Goal: Transaction & Acquisition: Purchase product/service

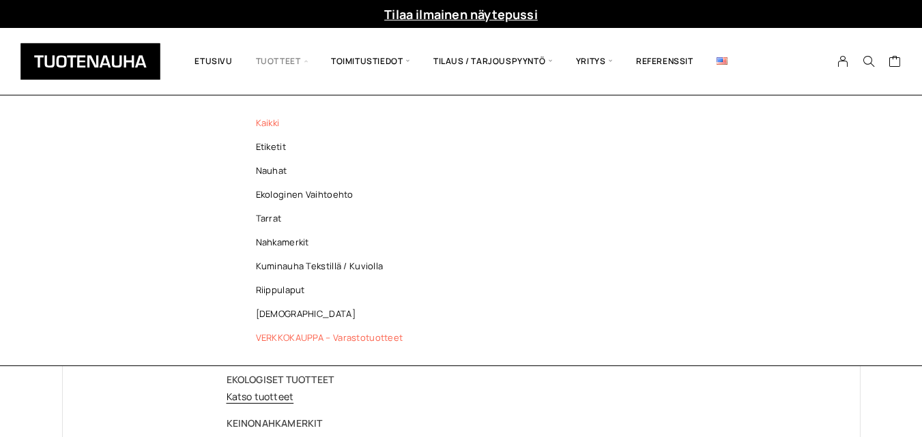
click at [287, 126] on link "Kaikki" at bounding box center [333, 123] width 198 height 24
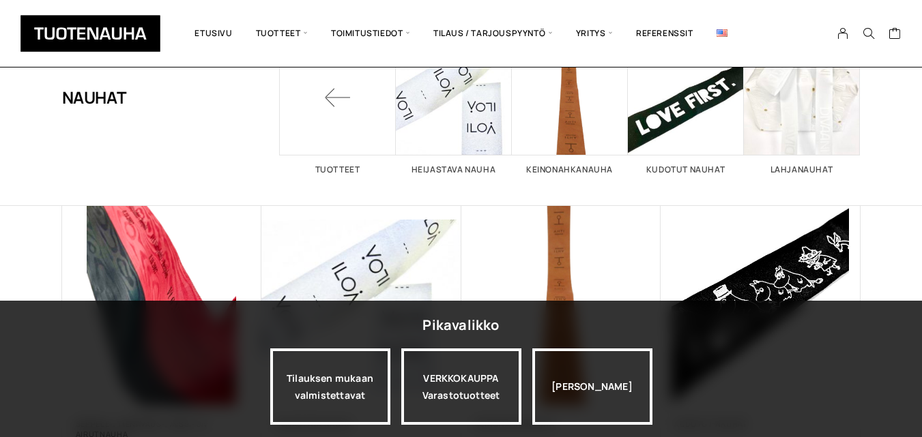
scroll to position [104, 0]
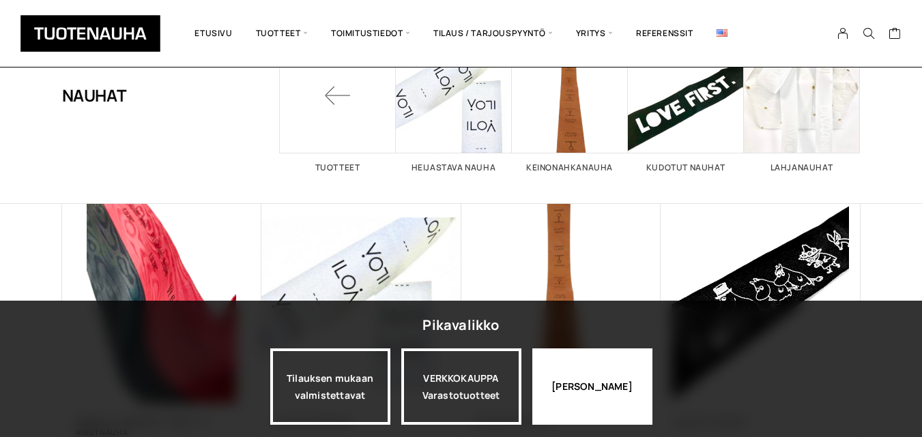
click at [566, 405] on div "Jatka katselua" at bounding box center [592, 387] width 120 height 76
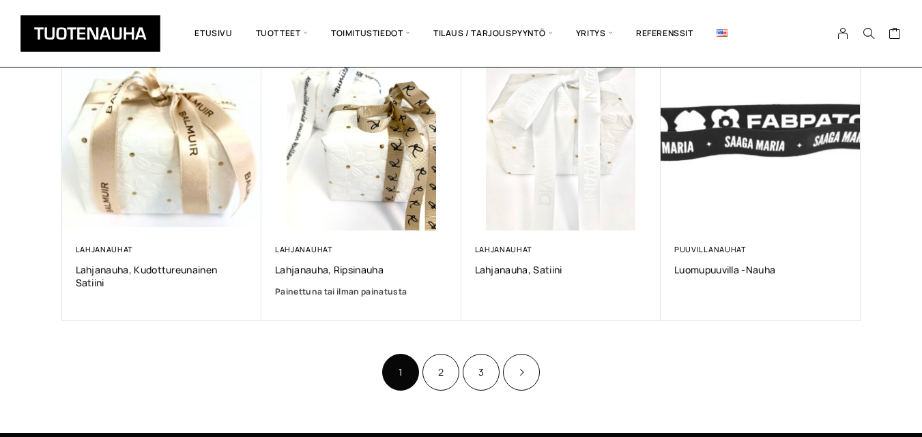
scroll to position [869, 0]
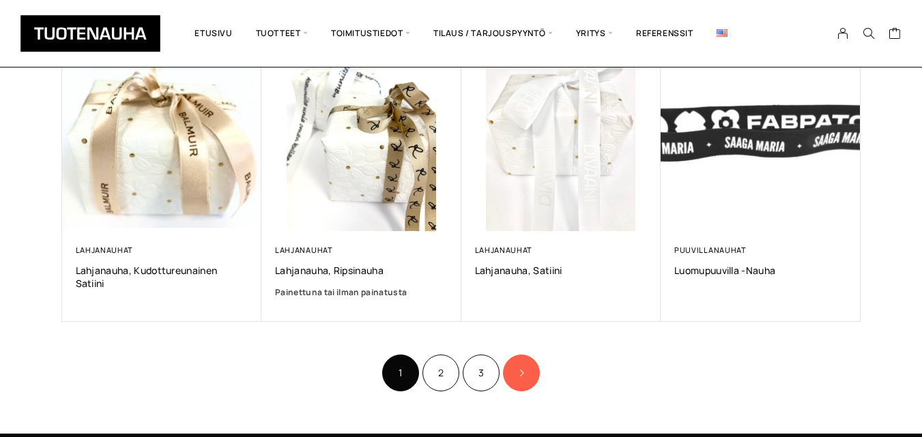
click at [522, 375] on icon "Product Pagination" at bounding box center [521, 373] width 7 height 8
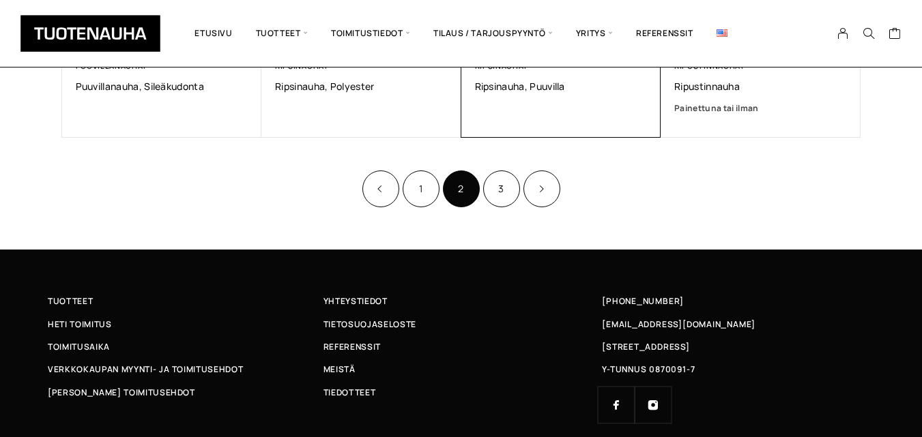
scroll to position [1041, 0]
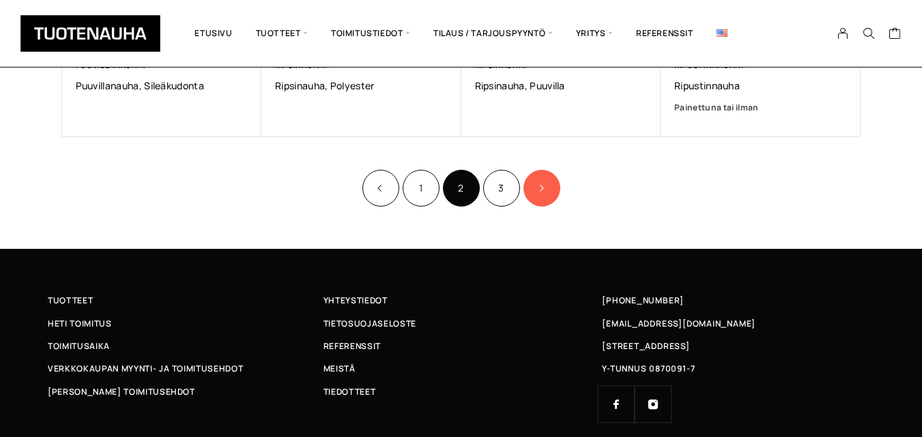
click at [534, 196] on link "Product Pagination" at bounding box center [541, 188] width 37 height 37
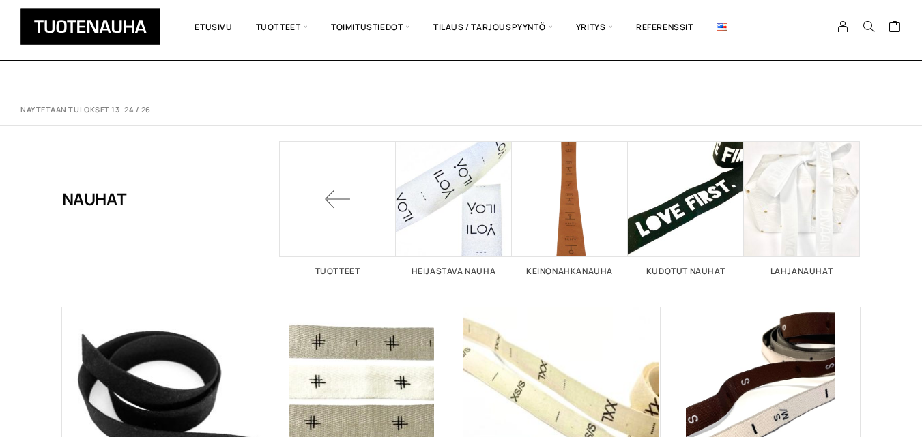
scroll to position [1041, 0]
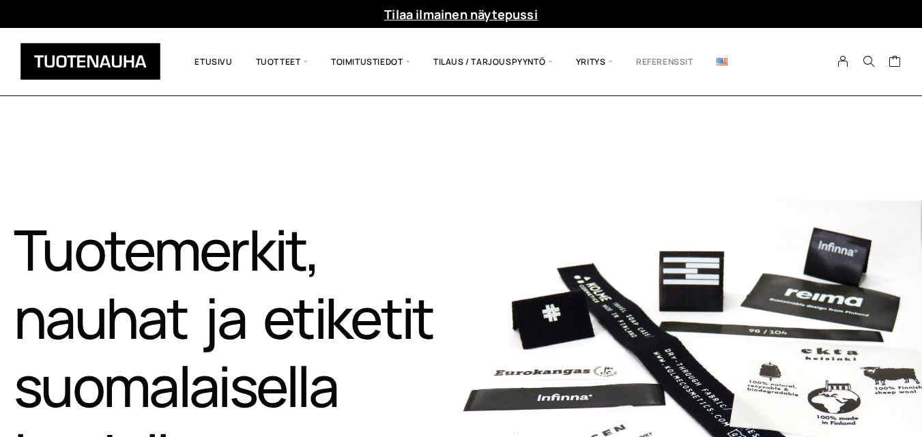
click at [664, 56] on link "Referenssit" at bounding box center [664, 61] width 81 height 47
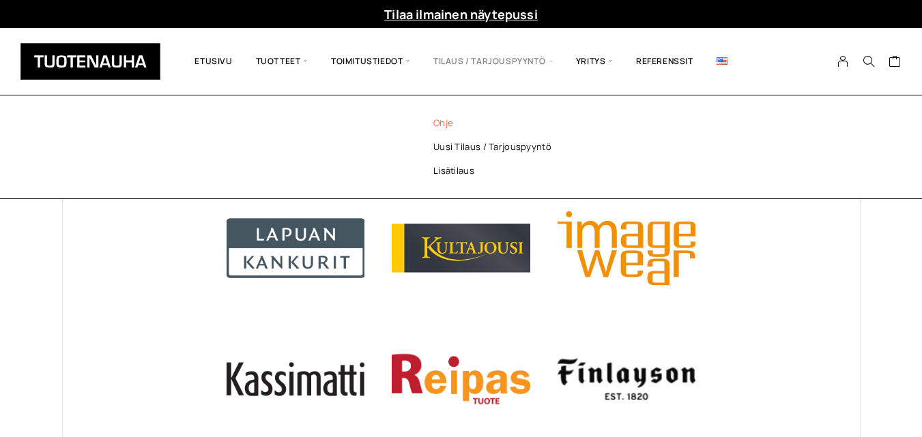
click at [448, 123] on link "Ohje" at bounding box center [510, 123] width 198 height 24
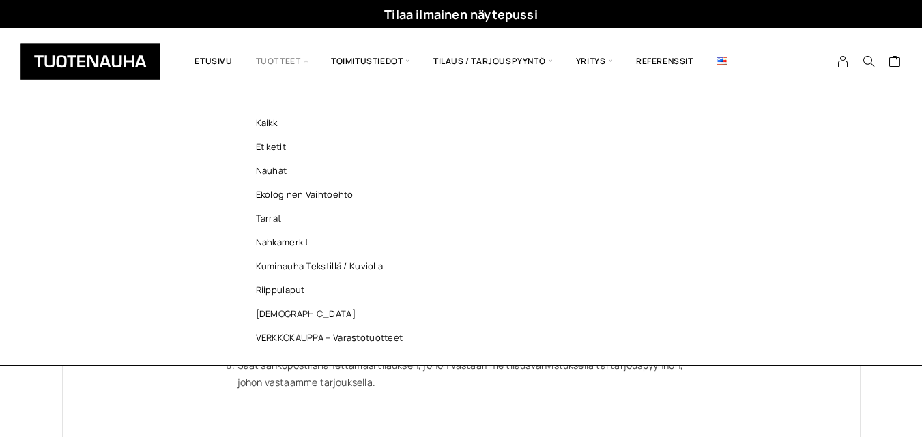
click at [293, 64] on span "Tuotteet" at bounding box center [281, 61] width 75 height 46
click at [277, 148] on link "Etiketit" at bounding box center [333, 147] width 198 height 24
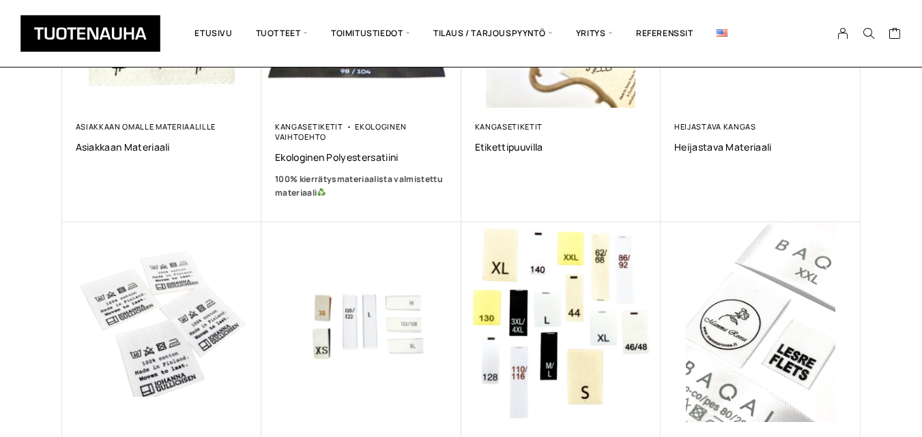
scroll to position [397, 0]
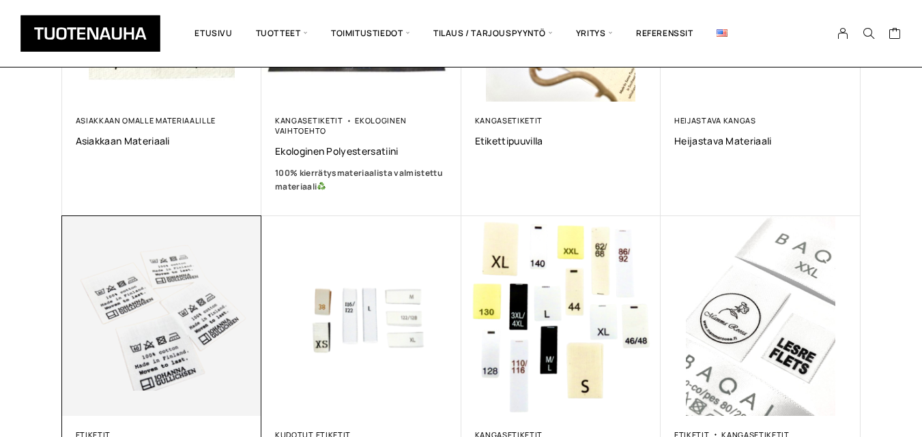
click at [137, 308] on img at bounding box center [162, 316] width 200 height 200
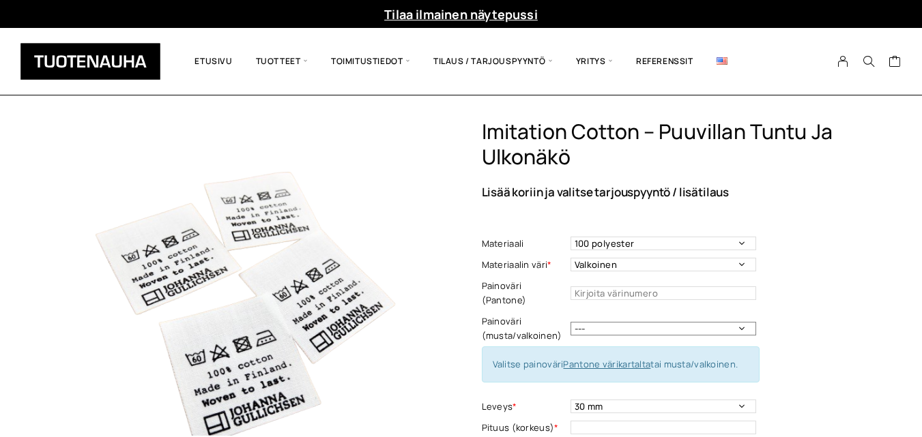
click at [625, 322] on select "--- Musta Valkoinen" at bounding box center [663, 329] width 186 height 14
click at [416, 311] on img at bounding box center [243, 300] width 362 height 362
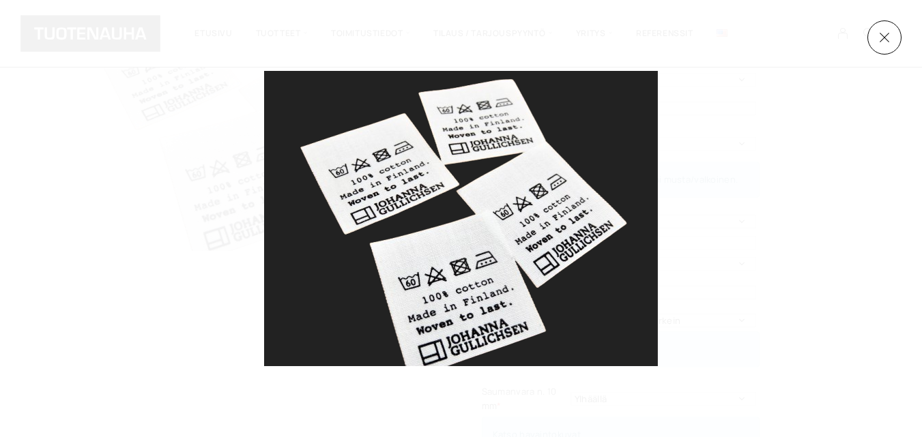
scroll to position [186, 0]
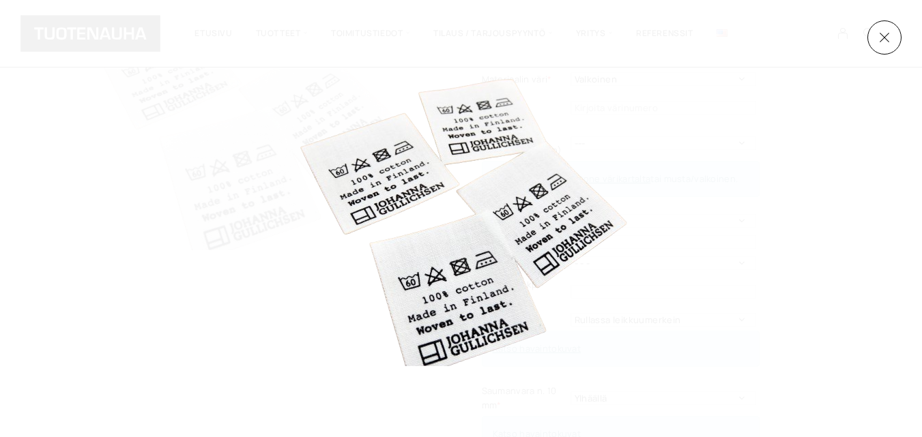
click at [893, 18] on div at bounding box center [461, 218] width 922 height 437
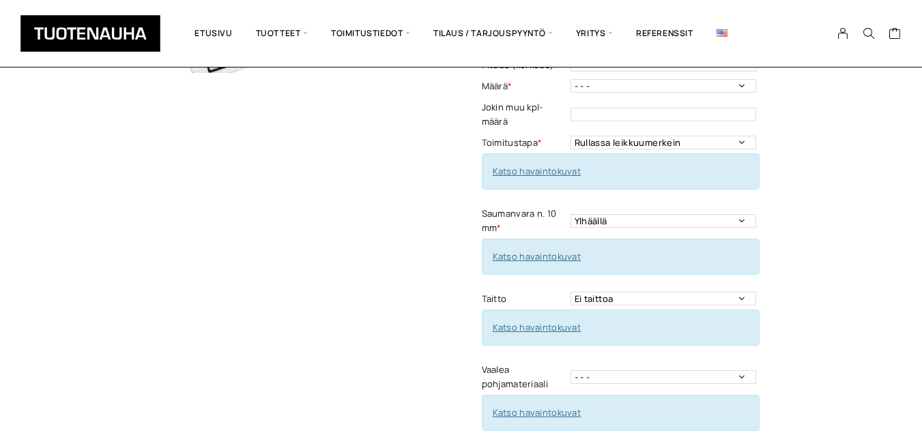
scroll to position [383, 0]
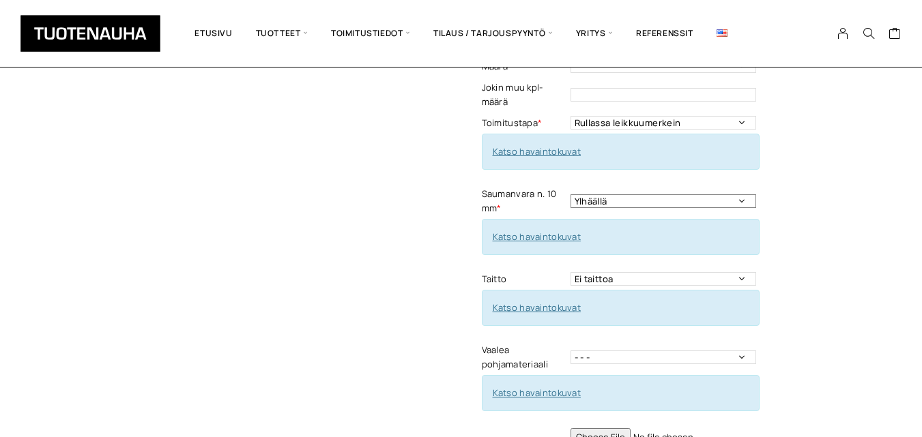
click at [740, 194] on select "Ylhäällä Vasemmalla sivulla Oikealla sivulla Ympäriinsä Ylhäällä ja alhaalla Mo…" at bounding box center [663, 201] width 186 height 14
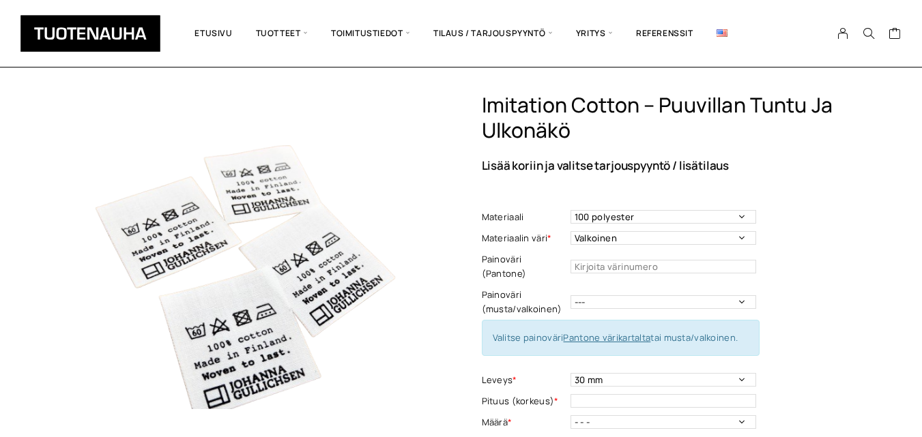
scroll to position [0, 0]
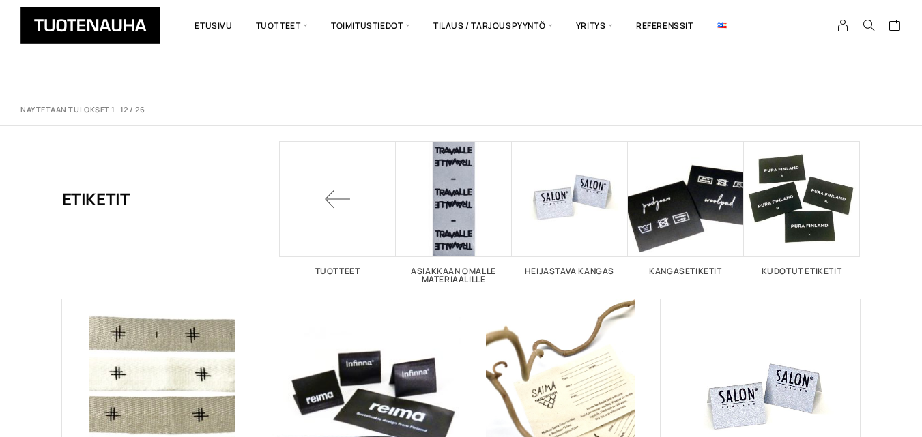
scroll to position [397, 0]
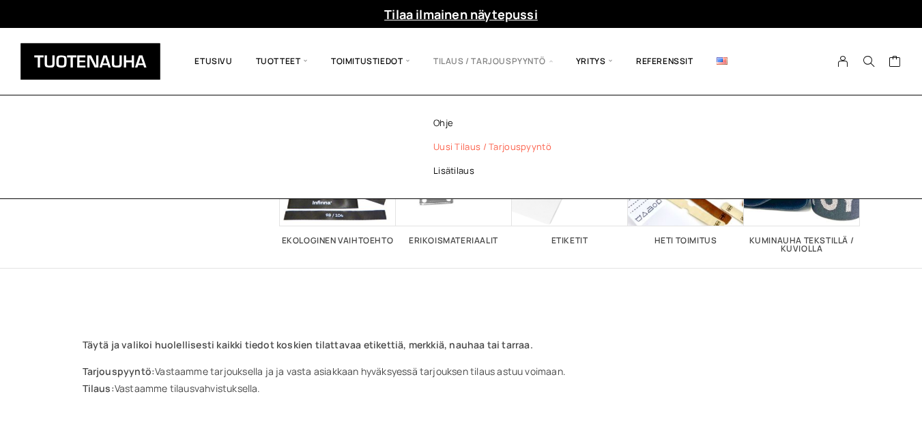
click at [456, 151] on link "Uusi tilaus / tarjouspyyntö" at bounding box center [510, 147] width 198 height 24
click at [460, 143] on link "Uusi tilaus / tarjouspyyntö" at bounding box center [510, 147] width 198 height 24
click at [450, 145] on link "Uusi tilaus / tarjouspyyntö" at bounding box center [510, 147] width 198 height 24
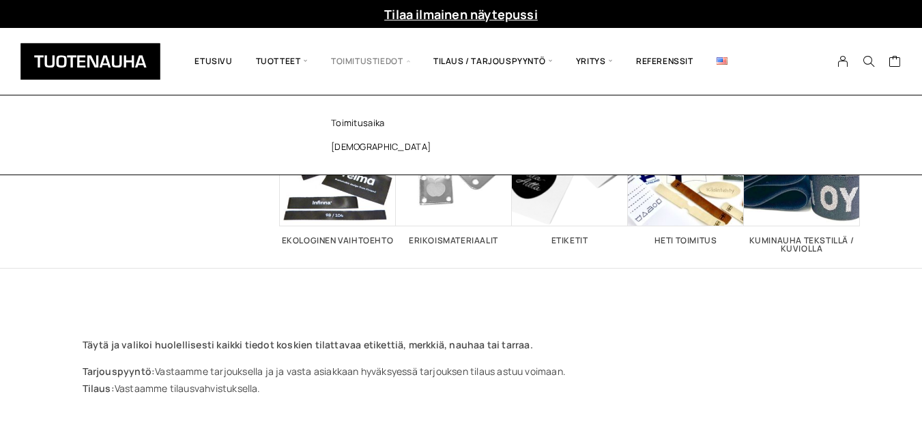
click at [379, 68] on span "Toimitustiedot" at bounding box center [370, 61] width 102 height 46
click at [358, 124] on link "Toimitusaika" at bounding box center [408, 123] width 198 height 24
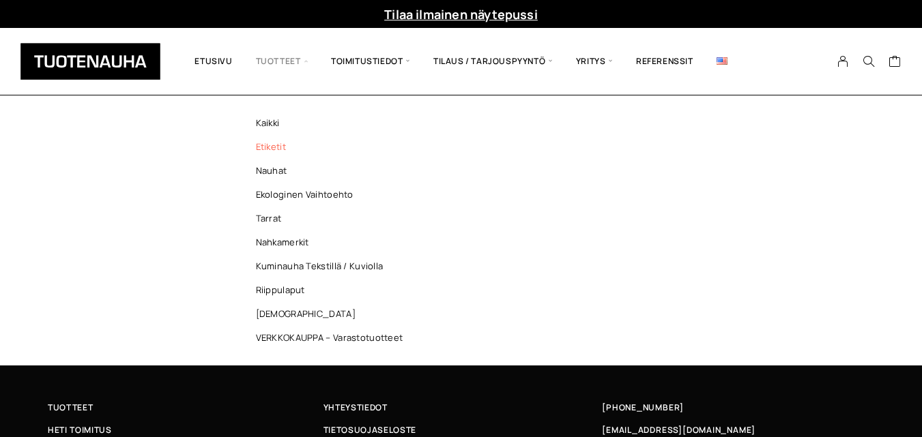
click at [276, 147] on link "Etiketit" at bounding box center [333, 147] width 198 height 24
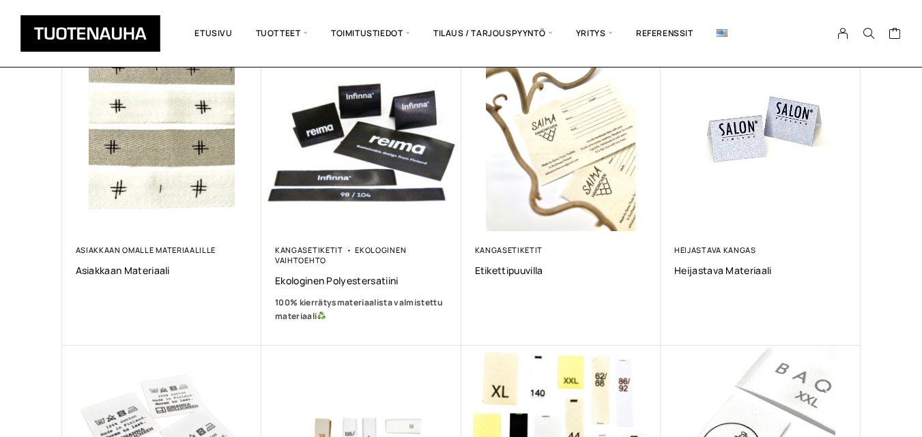
scroll to position [235, 0]
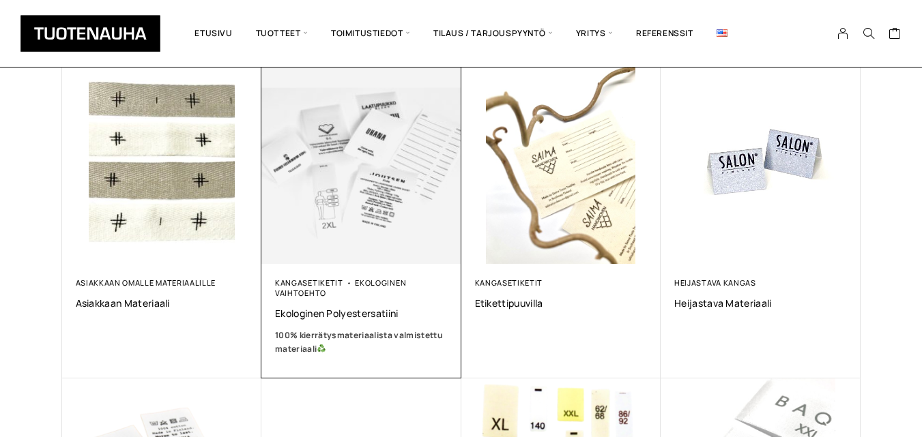
click at [369, 143] on img at bounding box center [361, 163] width 209 height 209
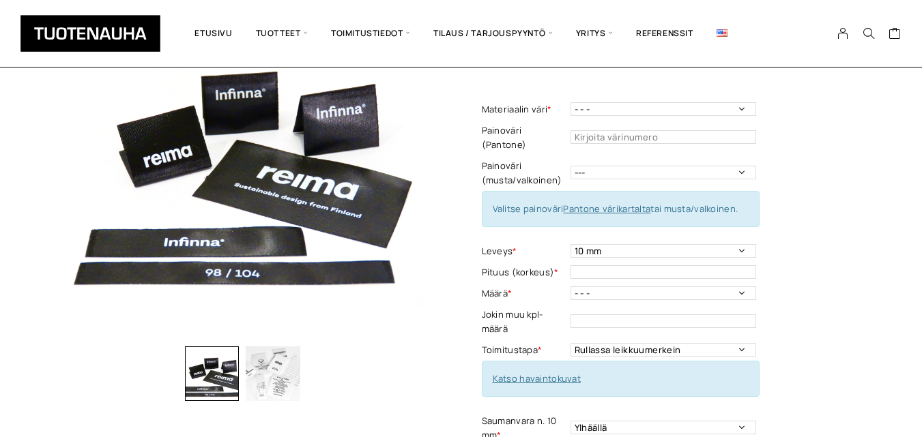
scroll to position [141, 0]
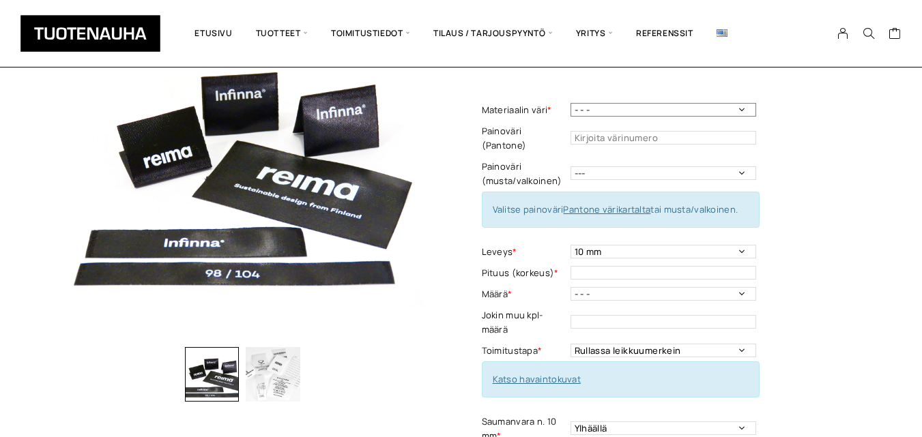
click at [737, 111] on select "- - - Valkoinen Musta" at bounding box center [663, 110] width 186 height 14
click at [570, 103] on select "- - - Valkoinen Musta" at bounding box center [663, 110] width 186 height 14
click at [621, 112] on select "- - - Valkoinen Musta" at bounding box center [663, 110] width 186 height 14
select select "Valkoinen"
click at [570, 103] on select "- - - Valkoinen Musta" at bounding box center [663, 110] width 186 height 14
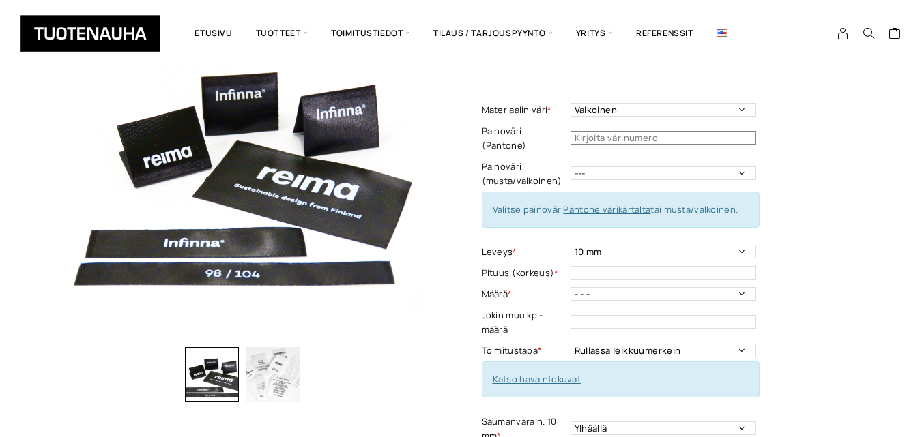
click at [611, 132] on input "text" at bounding box center [663, 138] width 186 height 14
click at [708, 166] on select "--- Musta Valkoinen" at bounding box center [663, 173] width 186 height 14
select select "musta"
click at [570, 166] on select "--- Musta Valkoinen" at bounding box center [663, 173] width 186 height 14
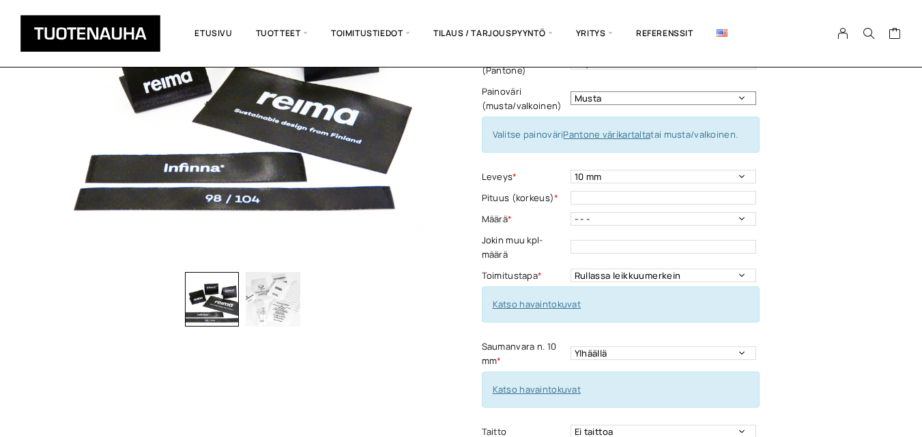
scroll to position [226, 0]
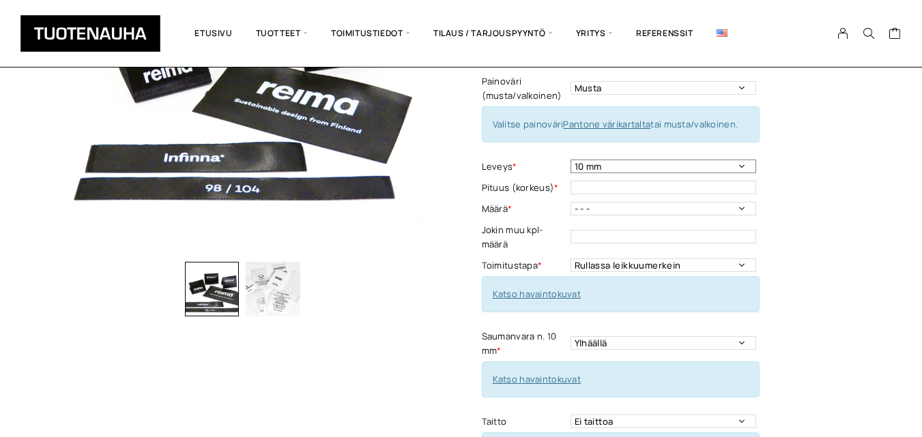
click at [740, 160] on select "10 mm 15 mm 20 mm 25 mm 30 mm 35 mm 40 mm 45 mm 50 mm 55 mm 60 mm 65 mm 70 mm" at bounding box center [663, 167] width 186 height 14
click at [291, 286] on img "button" at bounding box center [273, 289] width 55 height 55
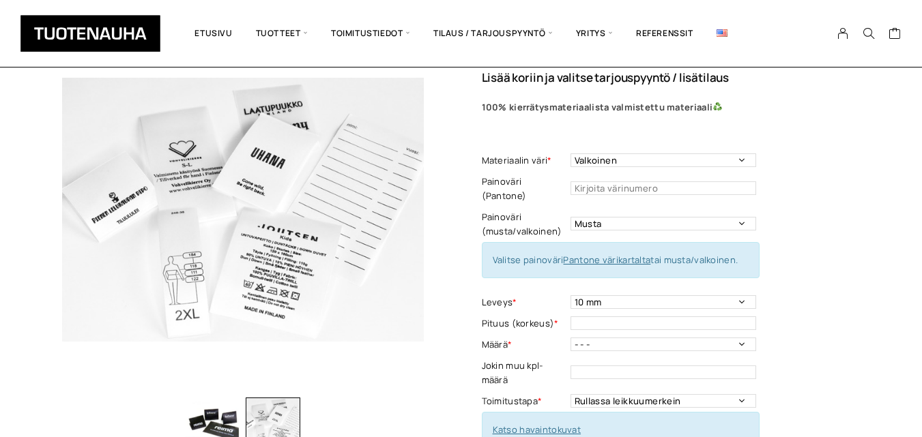
scroll to position [72, 0]
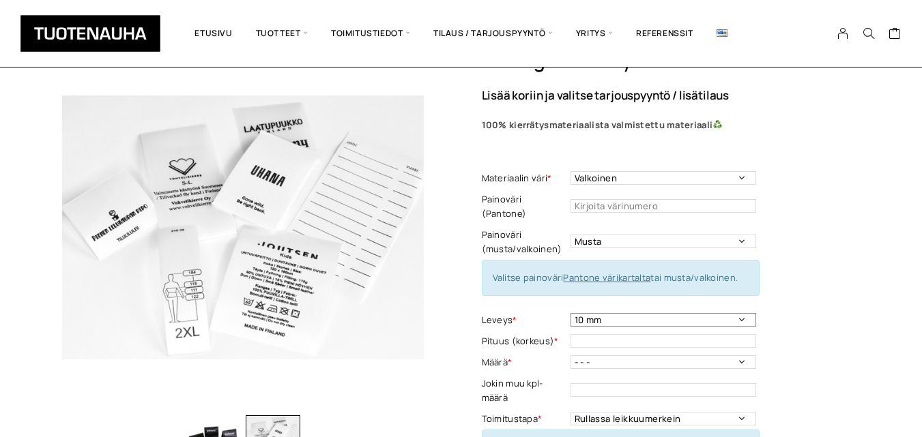
click at [608, 313] on select "10 mm 15 mm 20 mm 25 mm 30 mm 35 mm 40 mm 45 mm 50 mm 55 mm 60 mm 65 mm 70 mm" at bounding box center [663, 320] width 186 height 14
select select "25 mm"
click at [570, 313] on select "10 mm 15 mm 20 mm 25 mm 30 mm 35 mm 40 mm 45 mm 50 mm 55 mm 60 mm 65 mm 70 mm" at bounding box center [663, 320] width 186 height 14
click at [661, 334] on input "text" at bounding box center [663, 341] width 186 height 14
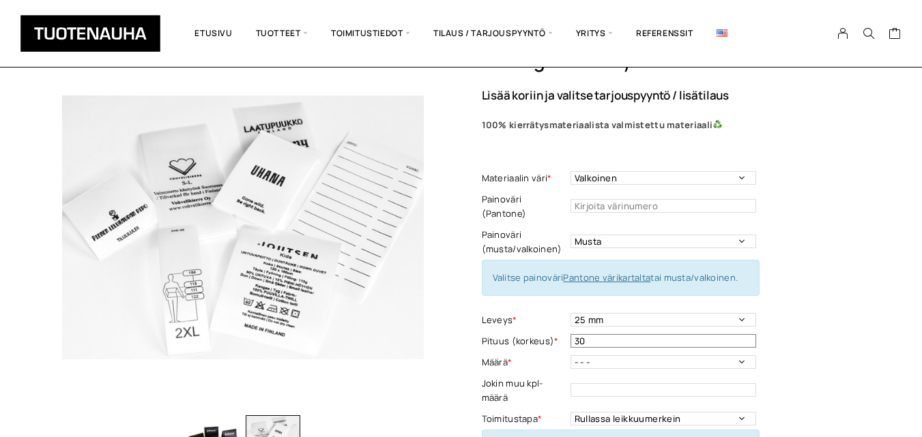
type input "30"
click at [603, 355] on select "- - - 250kpl 500 kpl 1000 kpl 1500 kpl 2000 kpl 2500 kpl 3000 kpl 3500 kpl 4000…" at bounding box center [663, 362] width 186 height 14
select select "500 kpl"
click at [570, 355] on select "- - - 250kpl 500 kpl 1000 kpl 1500 kpl 2000 kpl 2500 kpl 3000 kpl 3500 kpl 4000…" at bounding box center [663, 362] width 186 height 14
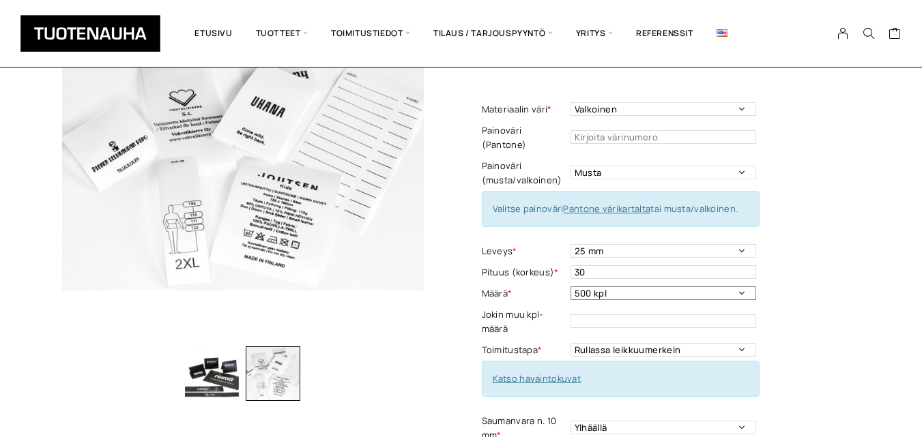
scroll to position [142, 0]
click at [587, 314] on input "text" at bounding box center [663, 321] width 186 height 14
click at [649, 343] on select "Rullassa leikkuumerkein Rullassa ilman leikkuumerkkejä Leikattuna" at bounding box center [663, 350] width 186 height 14
click at [701, 343] on select "Rullassa leikkuumerkein Rullassa ilman leikkuumerkkejä Leikattuna" at bounding box center [663, 350] width 186 height 14
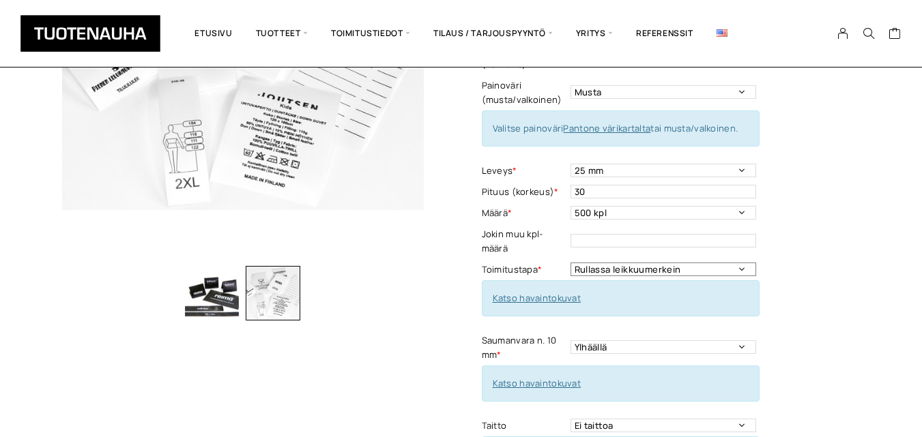
scroll to position [247, 0]
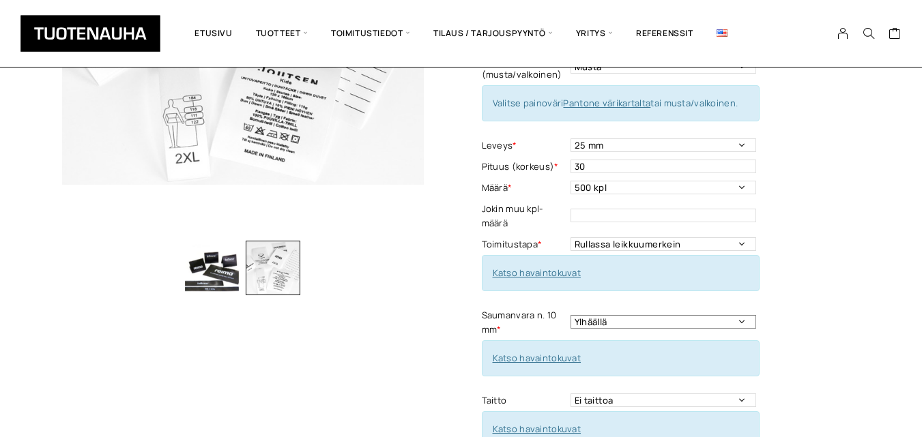
click at [697, 315] on select "Ylhäällä Vasemmalla sivulla Oikealla sivulla Ympäriinsä Molemmilla sivuilla Ylh…" at bounding box center [663, 322] width 186 height 14
select select "Vasemmalla sivulla"
click at [570, 315] on select "Ylhäällä Vasemmalla sivulla Oikealla sivulla Ympäriinsä Molemmilla sivuilla Ylh…" at bounding box center [663, 322] width 186 height 14
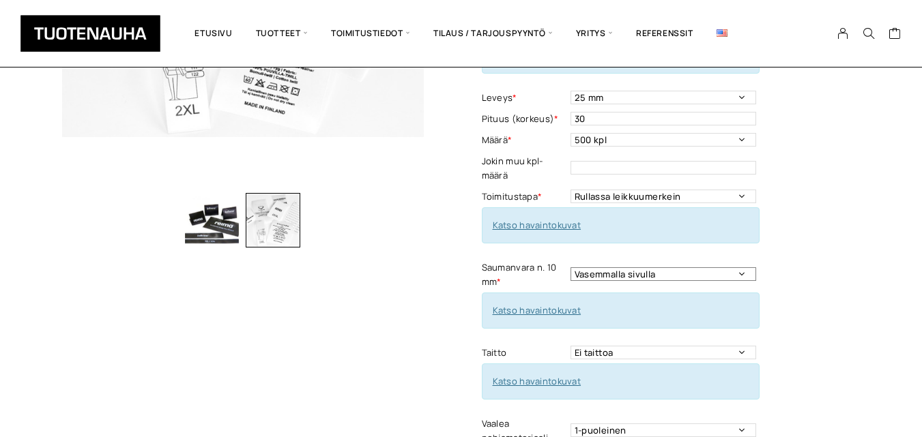
scroll to position [295, 0]
click at [541, 218] on link "Katso havaintokuvat" at bounding box center [537, 224] width 89 height 12
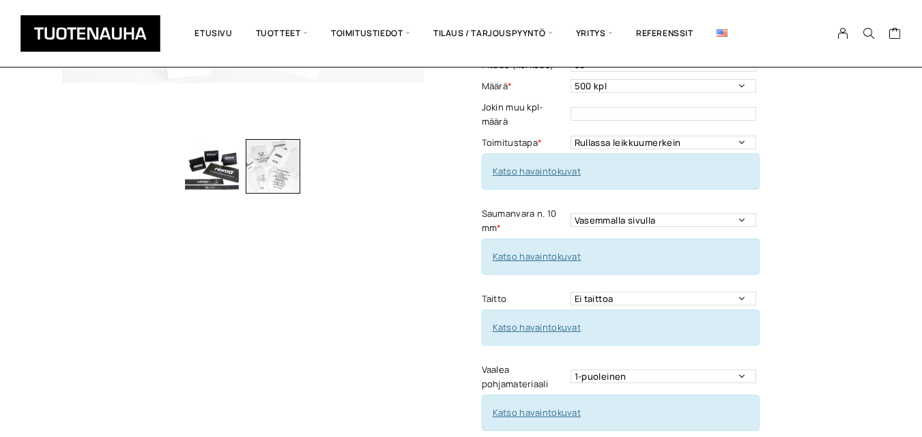
scroll to position [350, 0]
click at [529, 249] on link "Katso havaintokuvat" at bounding box center [537, 255] width 89 height 12
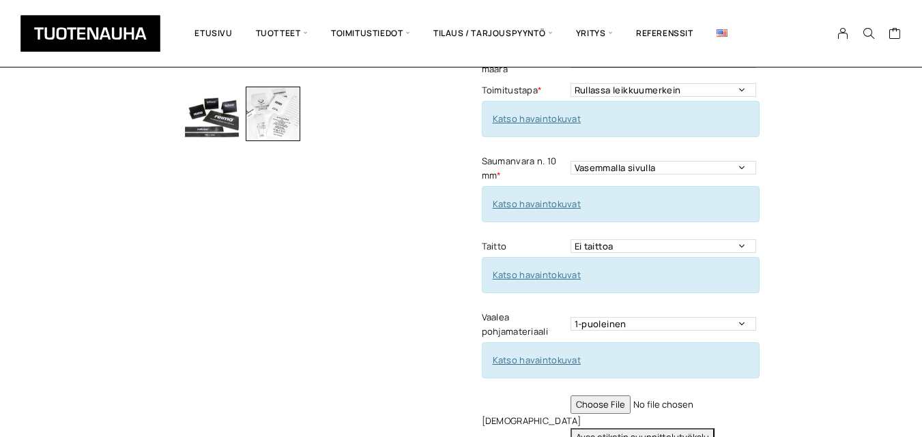
scroll to position [408, 0]
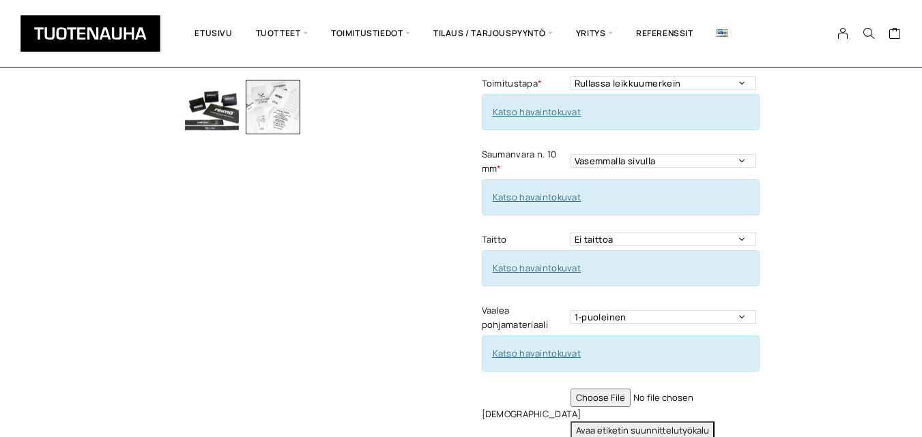
click at [514, 262] on link "Katso havaintokuvat" at bounding box center [537, 268] width 89 height 12
click at [664, 232] on td "Ei taittoa Päästätaitto Päistätaitto Keskitaitto,minimi koko 15 x 40 mm Hiippat…" at bounding box center [664, 239] width 189 height 21
click at [664, 233] on select "Ei taittoa Päästätaitto Päistätaitto Keskitaitto,minimi koko 15 x 40 mm Hiippat…" at bounding box center [663, 240] width 186 height 14
select select "Keskitaitto, minimi koko 15 x 40 mm"
click at [570, 233] on select "Ei taittoa Päästätaitto Päistätaitto Keskitaitto,minimi koko 15 x 40 mm Hiippat…" at bounding box center [663, 240] width 186 height 14
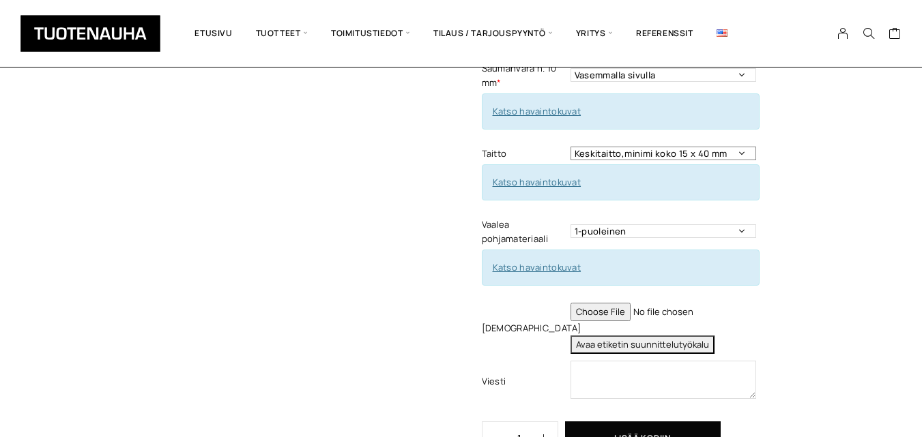
scroll to position [508, 0]
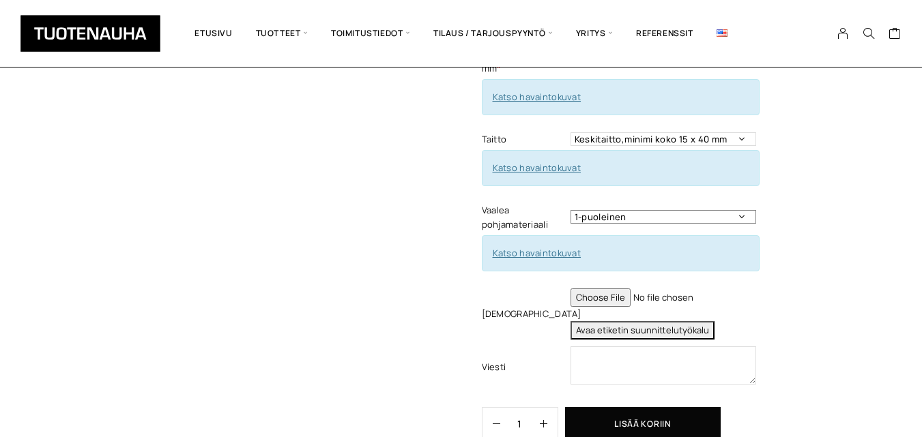
click at [648, 210] on select "1-puoleinen 2-puoleinen" at bounding box center [663, 217] width 186 height 14
click at [631, 321] on button "Avaa etiketin suunnittelutyökalu" at bounding box center [642, 330] width 144 height 18
